Goal: Information Seeking & Learning: Learn about a topic

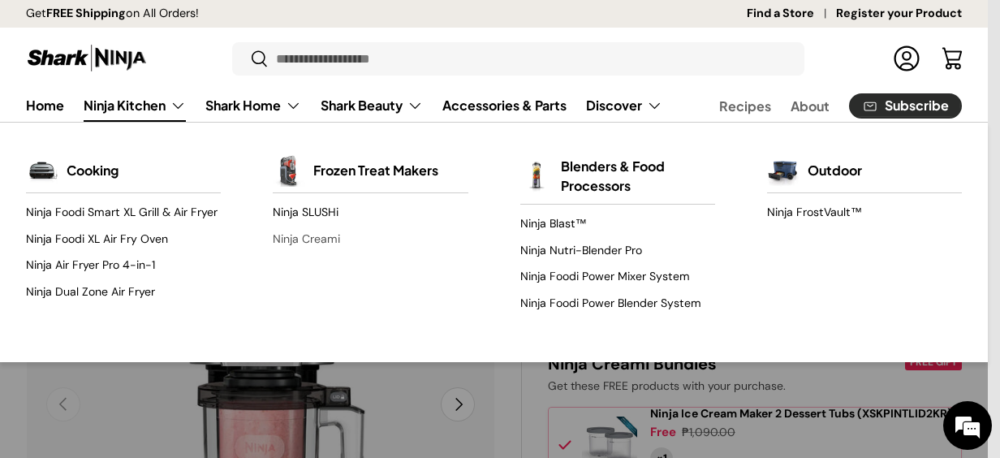
click at [312, 237] on link "Ninja Creami" at bounding box center [370, 239] width 195 height 26
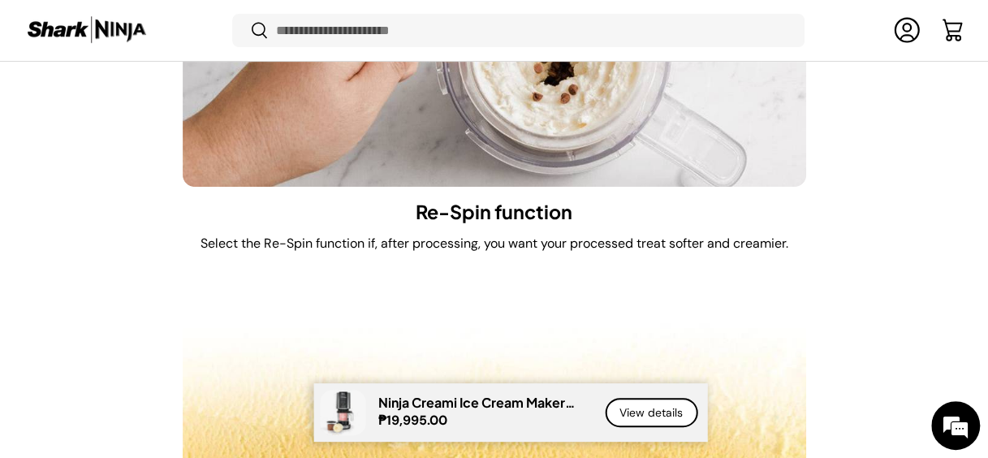
scroll to position [6330, 0]
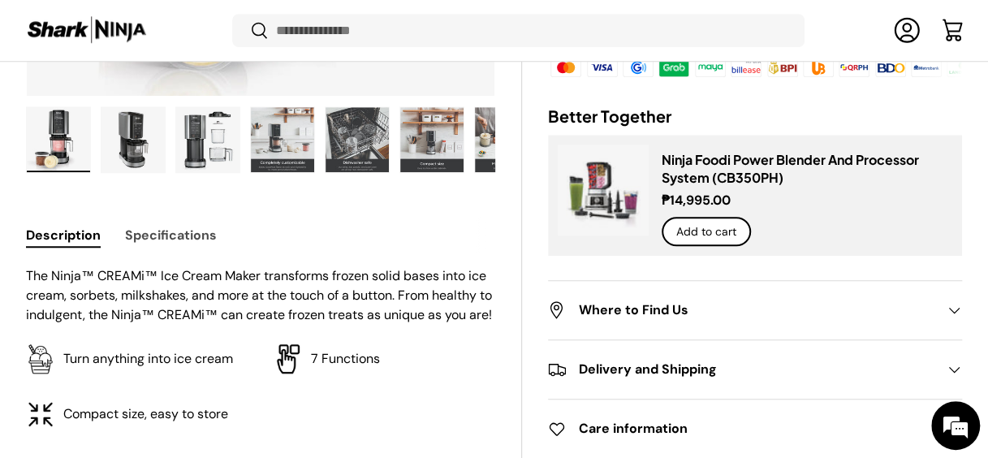
scroll to position [565, 0]
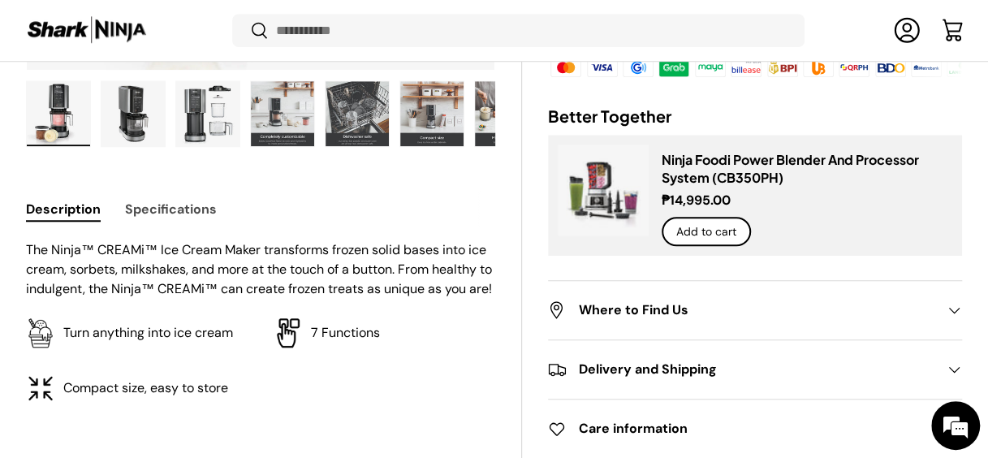
click at [728, 317] on h2 "Where to Find Us" at bounding box center [742, 310] width 388 height 19
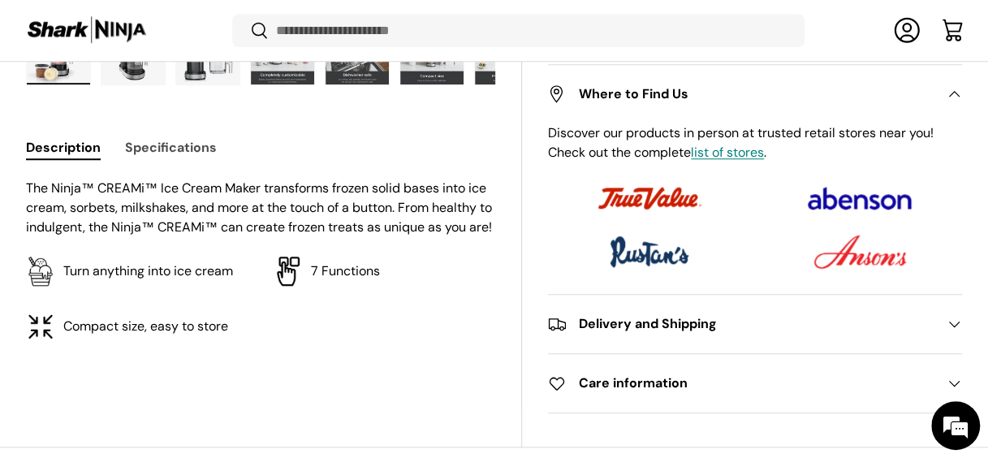
scroll to position [728, 0]
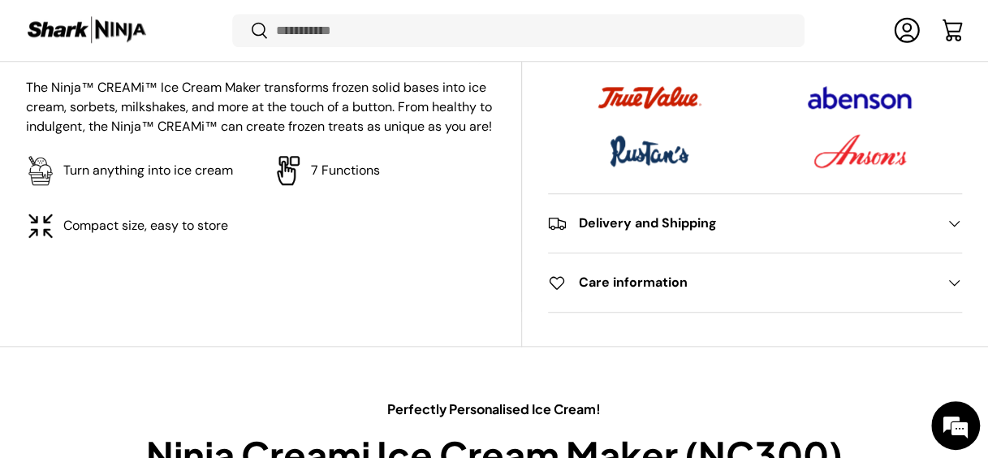
click at [758, 227] on h2 "Delivery and Shipping" at bounding box center [742, 223] width 388 height 19
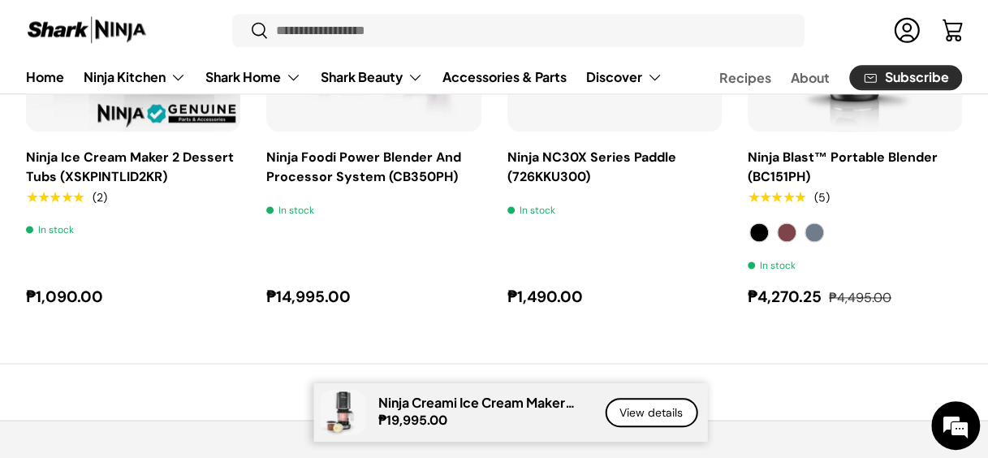
scroll to position [9664, 0]
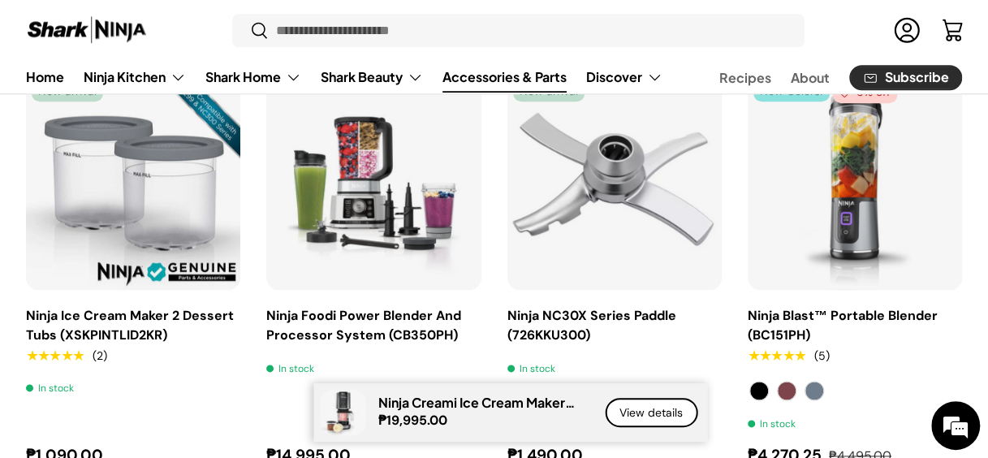
click at [533, 67] on link "Accessories & Parts" at bounding box center [505, 77] width 124 height 32
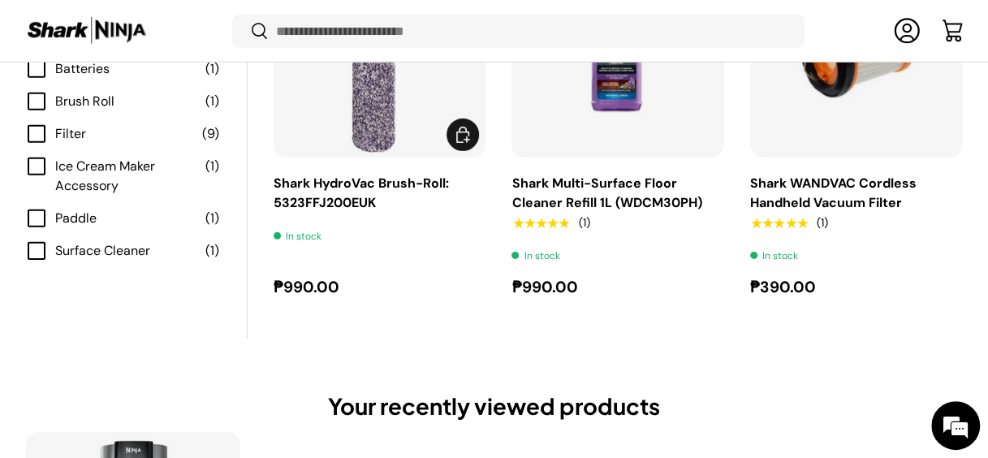
scroll to position [2595, 0]
